Goal: Find specific page/section: Find specific page/section

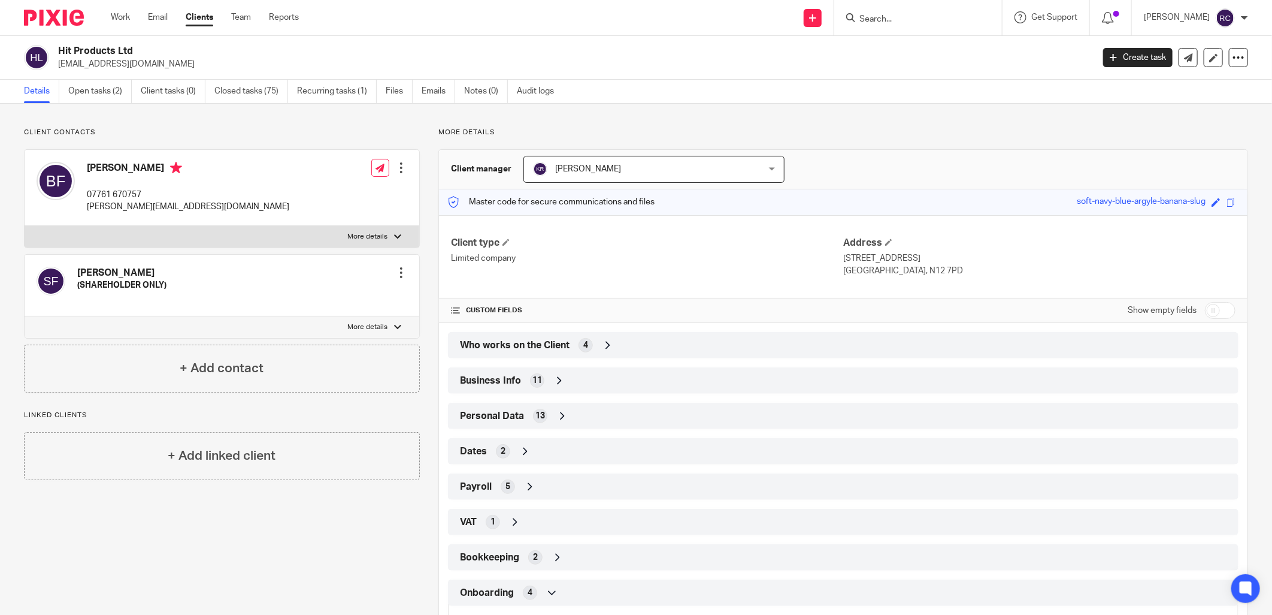
scroll to position [159, 0]
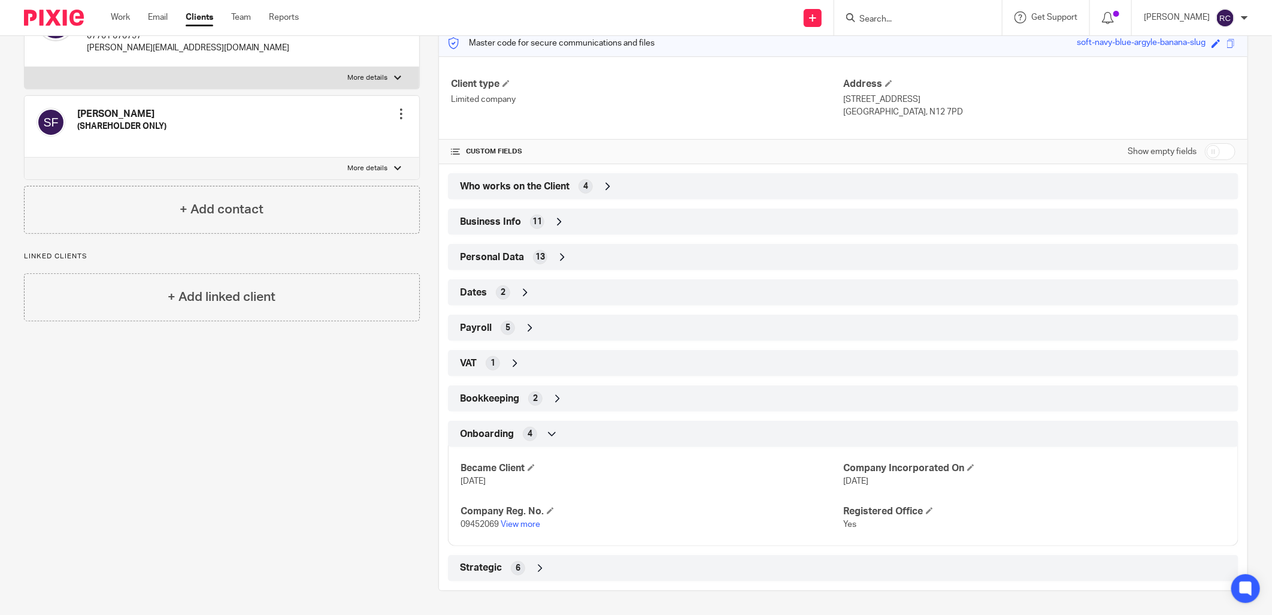
click at [870, 14] on form at bounding box center [922, 17] width 128 height 15
click at [869, 25] on form at bounding box center [922, 17] width 128 height 15
click at [866, 18] on input "Search" at bounding box center [912, 19] width 108 height 11
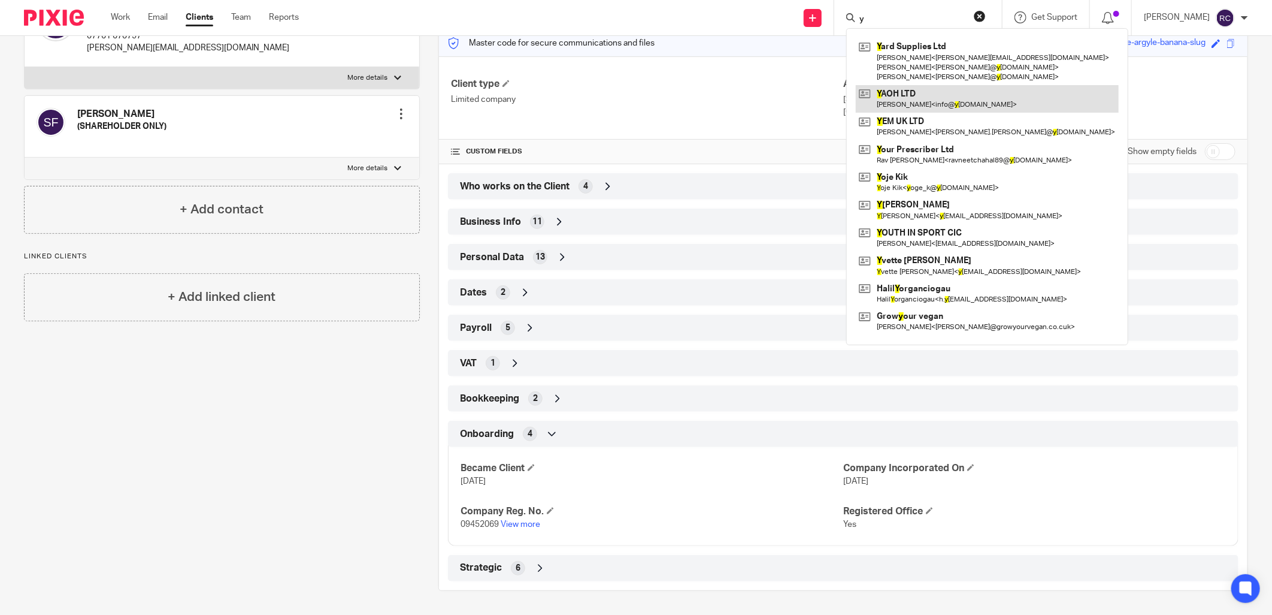
type input "y"
click at [908, 102] on link at bounding box center [987, 99] width 263 height 28
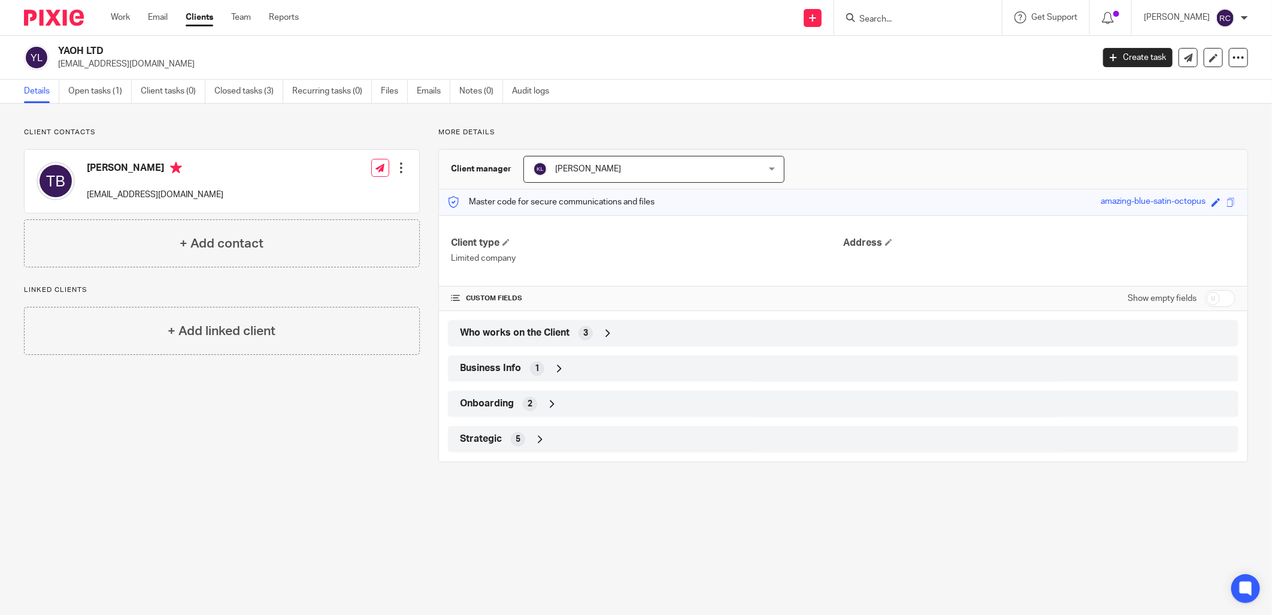
click at [890, 15] on input "Search" at bounding box center [912, 19] width 108 height 11
type input "cm prom"
click button "submit" at bounding box center [0, 0] width 0 height 0
click at [896, 44] on link at bounding box center [957, 52] width 202 height 28
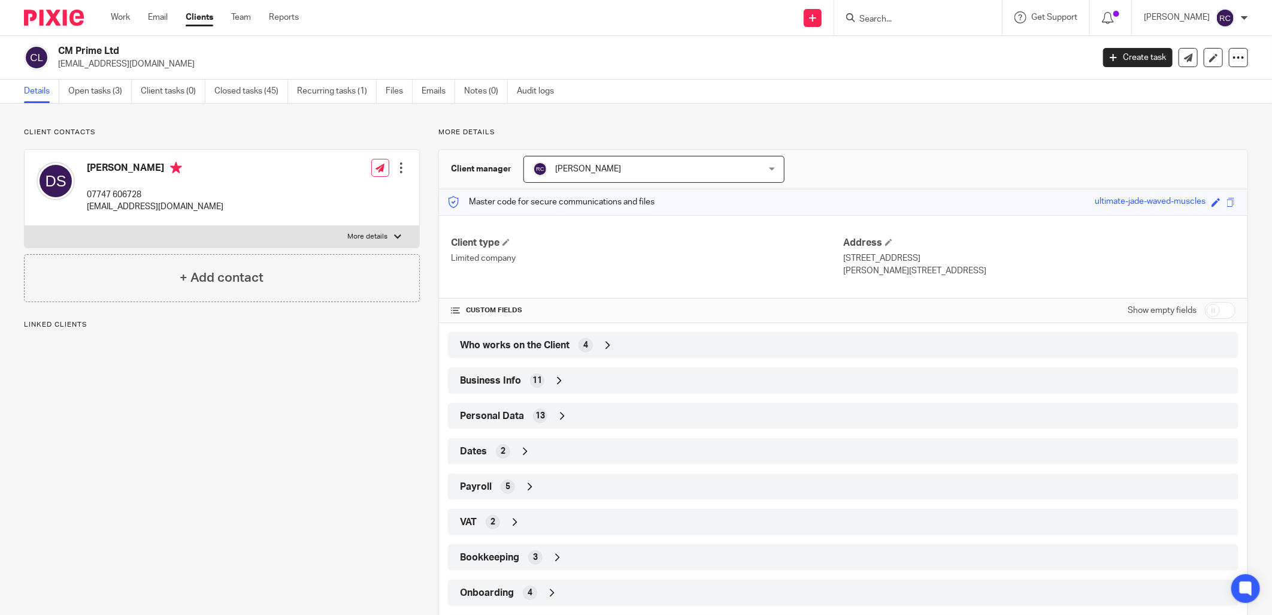
click at [517, 548] on div "Bookkeeping 3" at bounding box center [843, 557] width 773 height 20
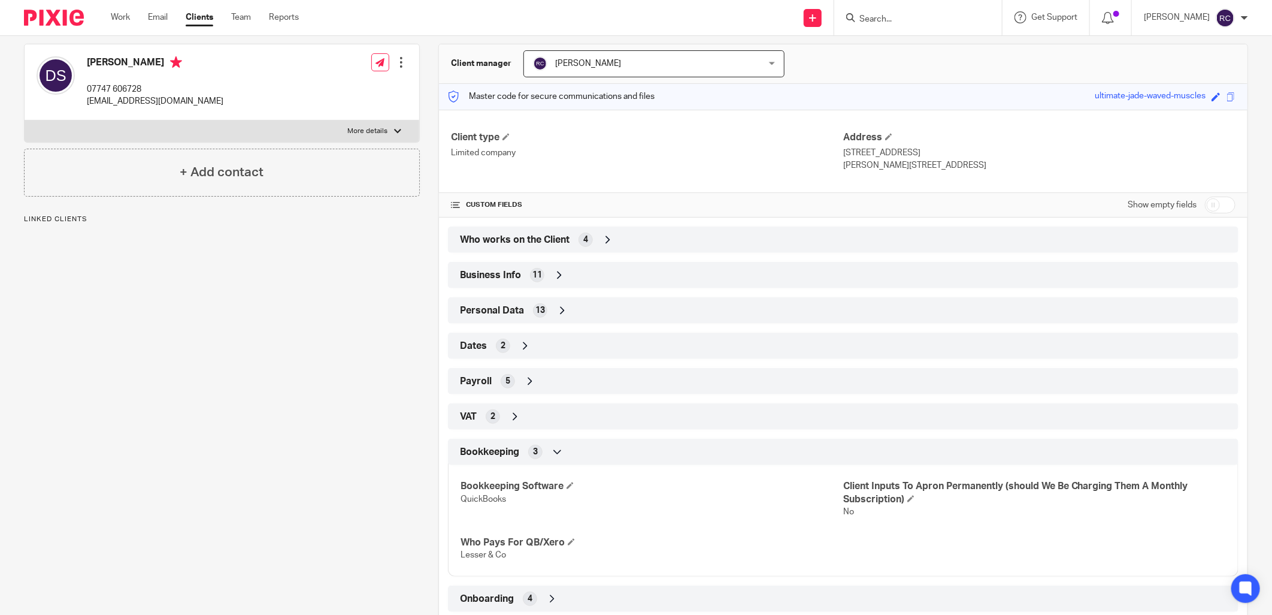
scroll to position [171, 0]
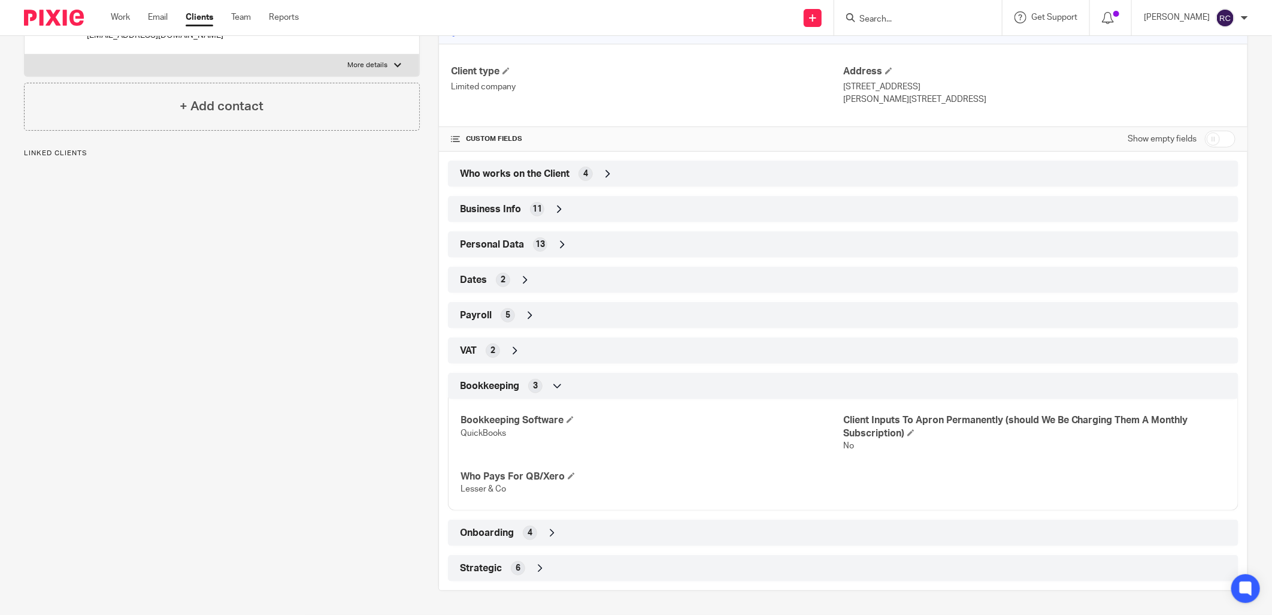
click at [547, 532] on icon at bounding box center [552, 533] width 12 height 12
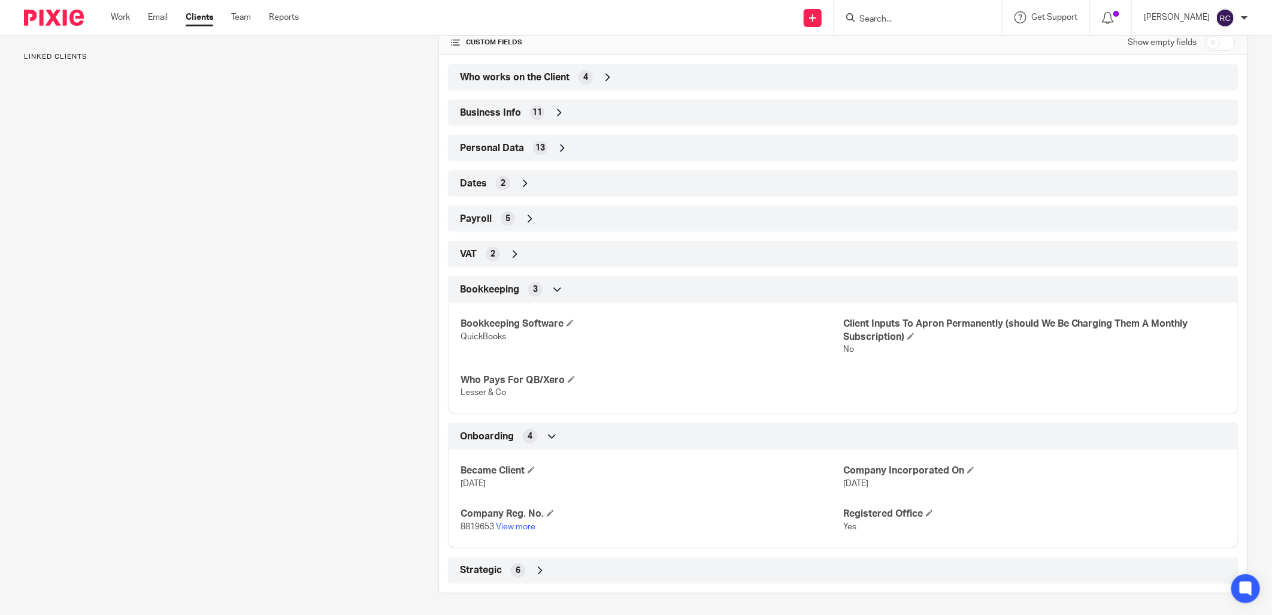
scroll to position [270, 0]
click at [519, 520] on link "View more" at bounding box center [516, 524] width 40 height 8
